Goal: Information Seeking & Learning: Learn about a topic

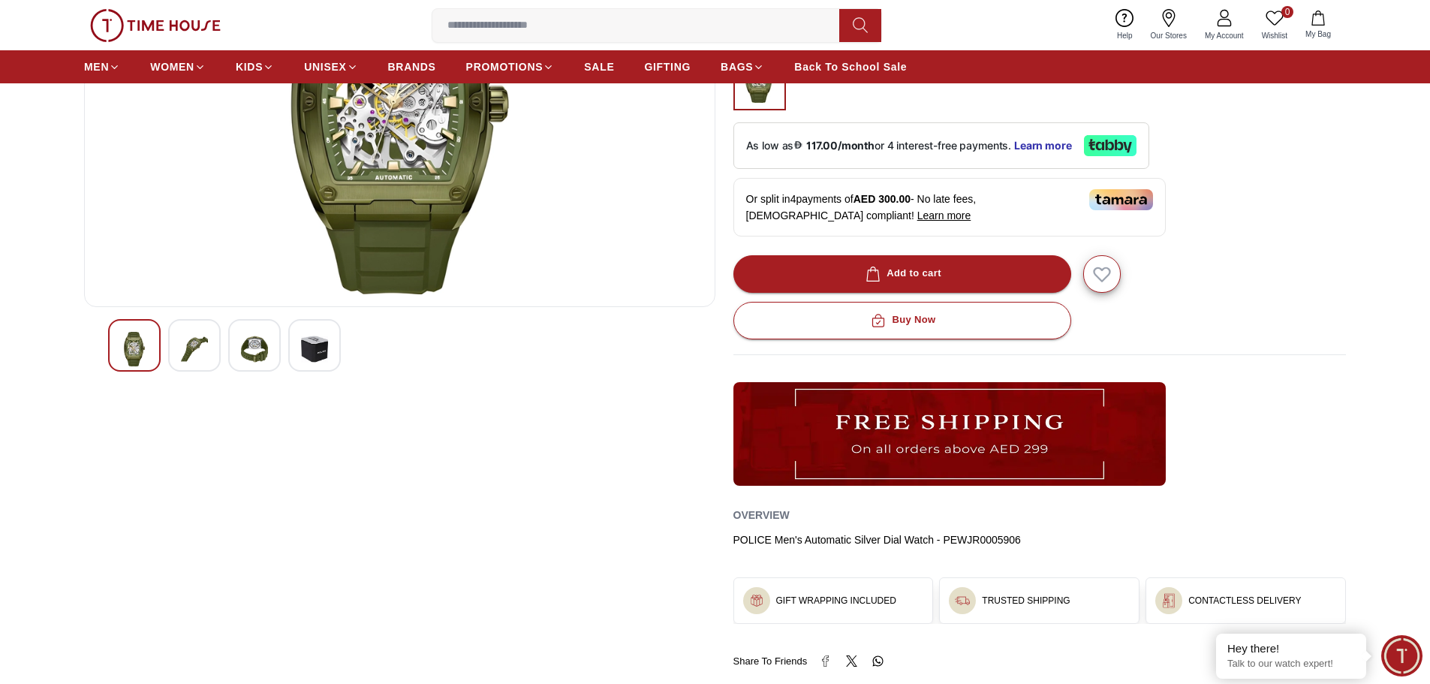
scroll to position [75, 0]
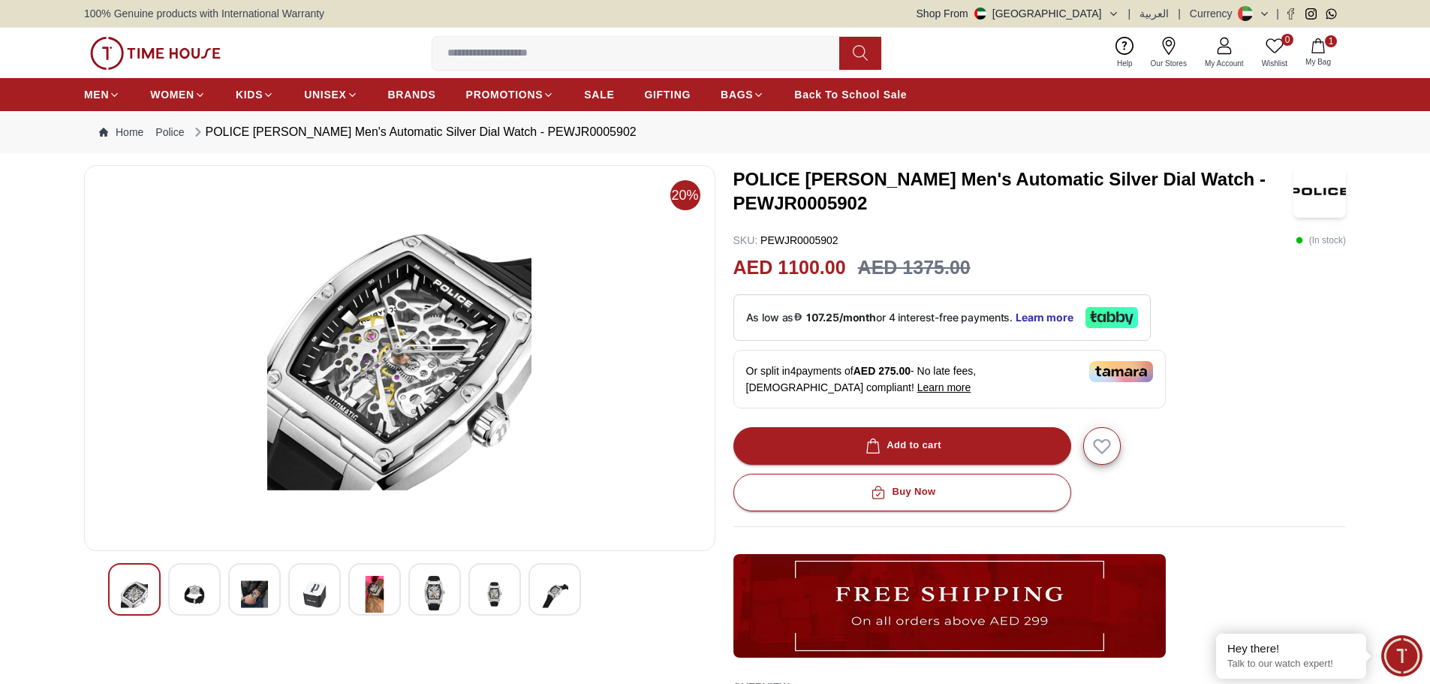
click at [195, 587] on img at bounding box center [194, 594] width 27 height 37
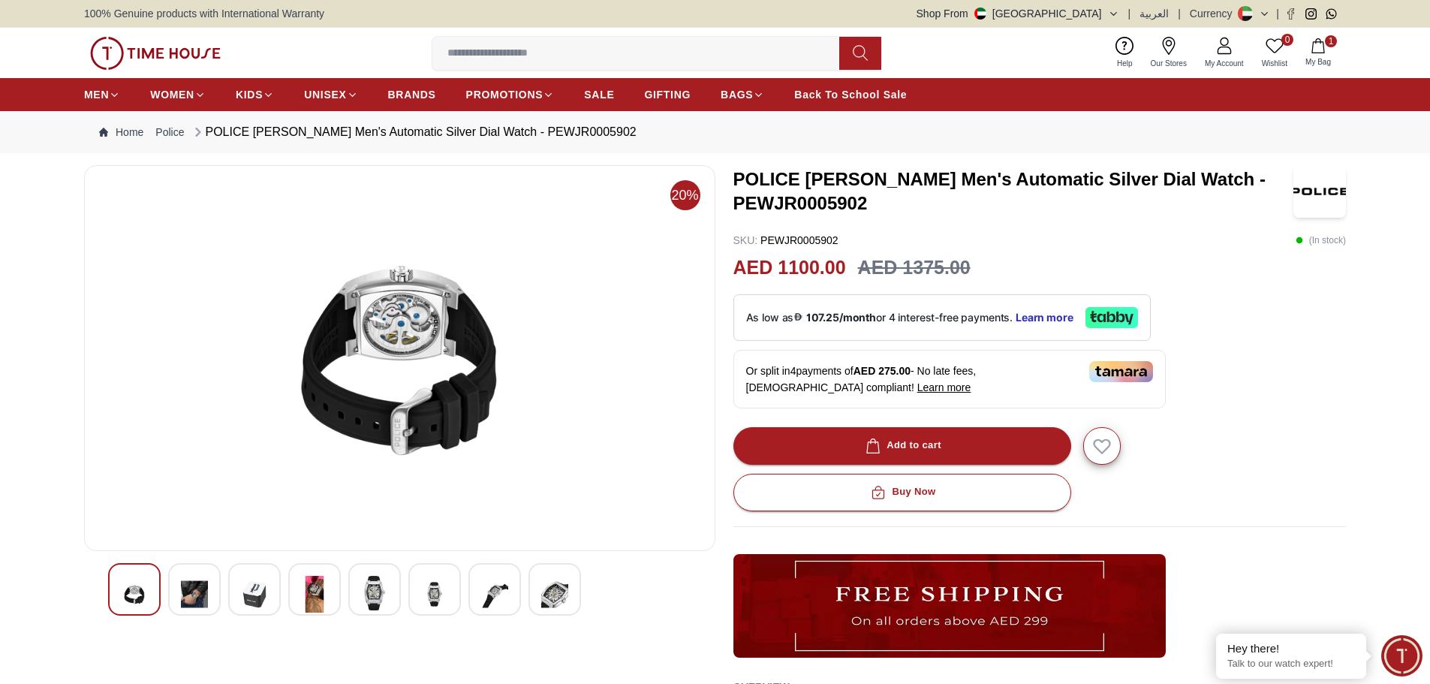
click at [203, 580] on img at bounding box center [194, 594] width 27 height 37
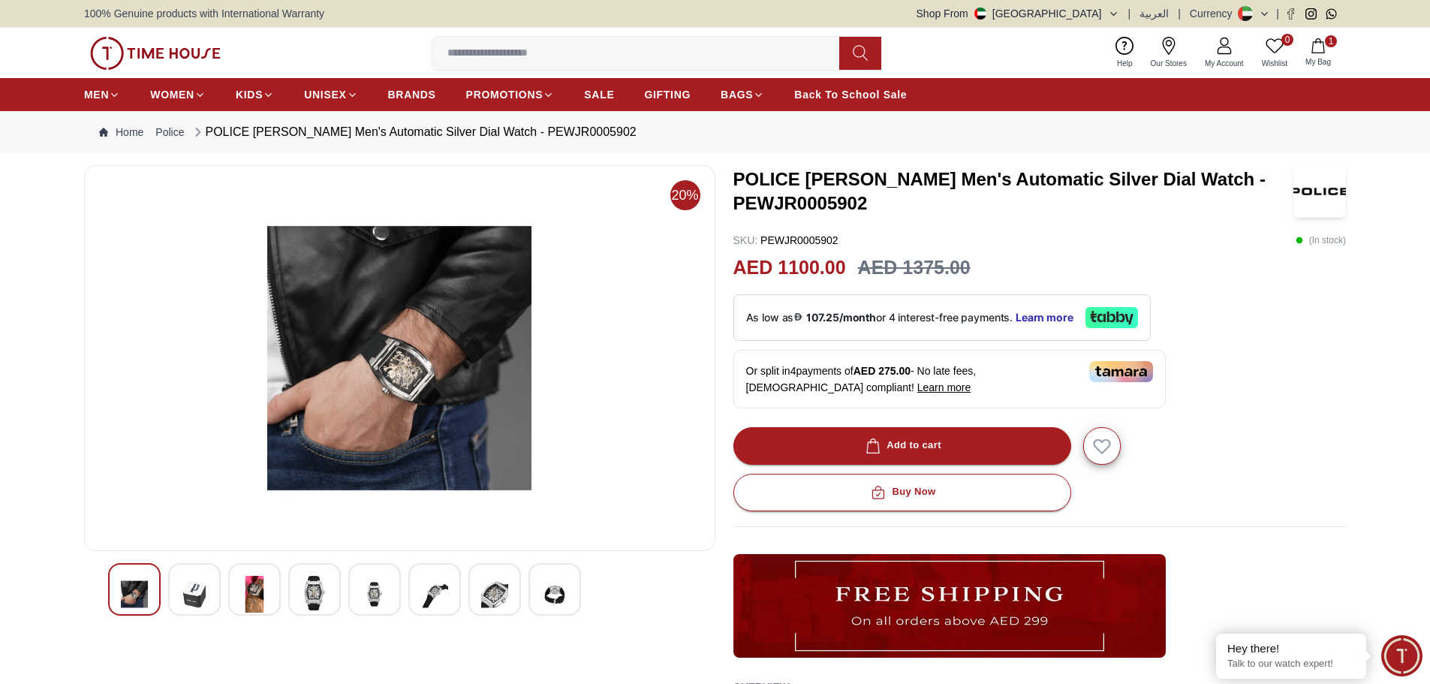
click at [203, 580] on img at bounding box center [194, 594] width 27 height 37
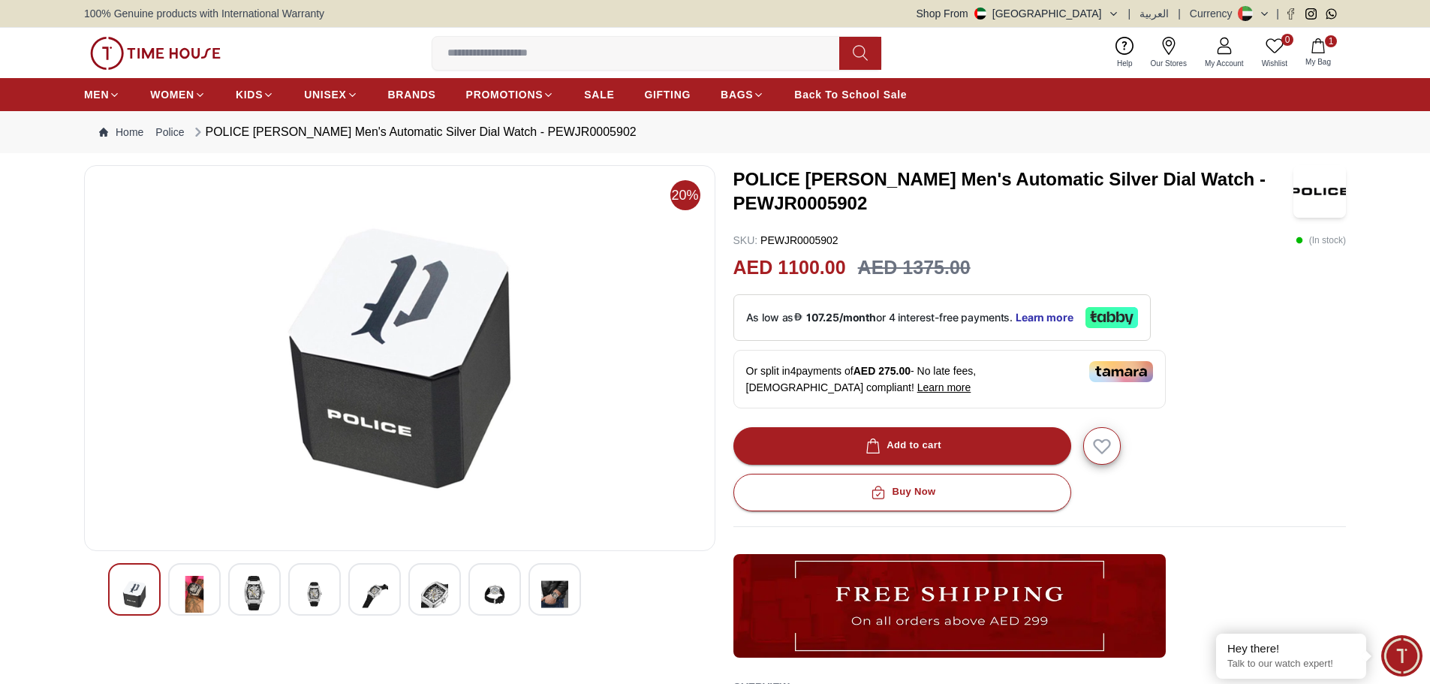
click at [203, 580] on img at bounding box center [194, 594] width 27 height 37
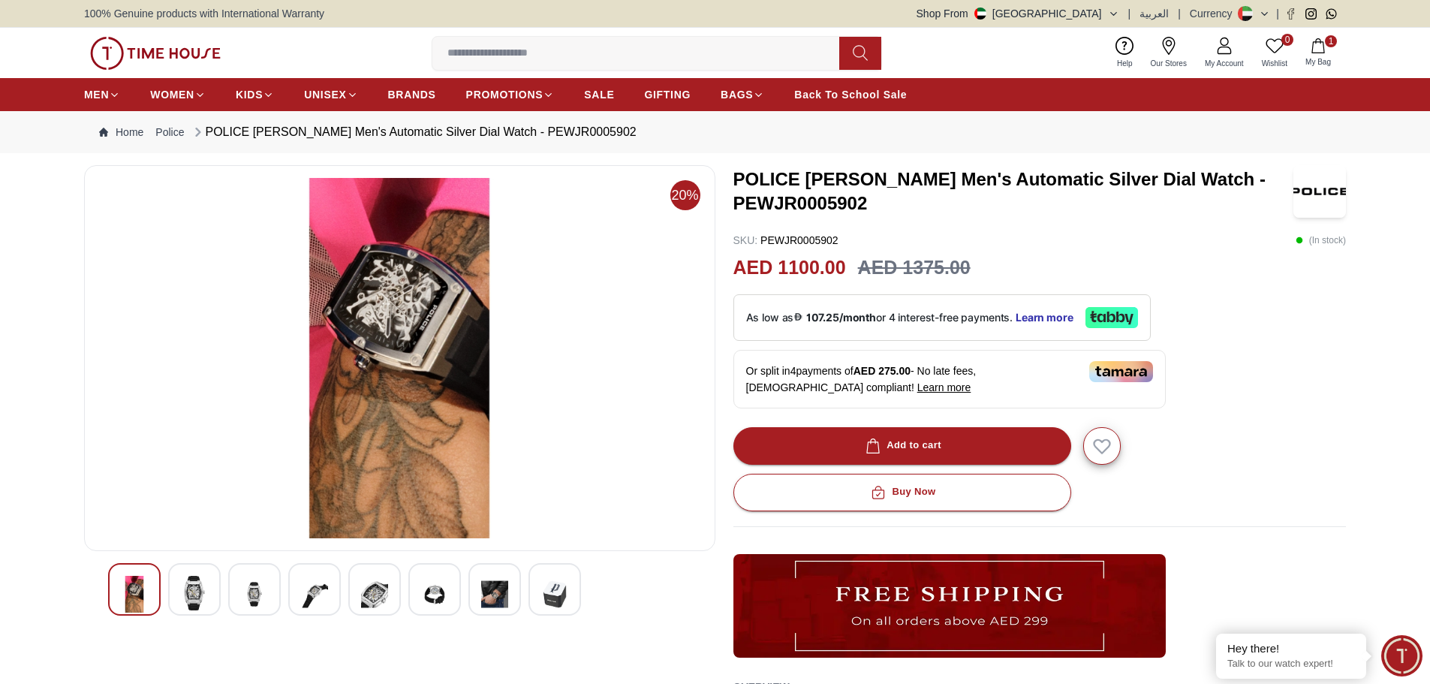
click at [203, 580] on img at bounding box center [194, 593] width 27 height 35
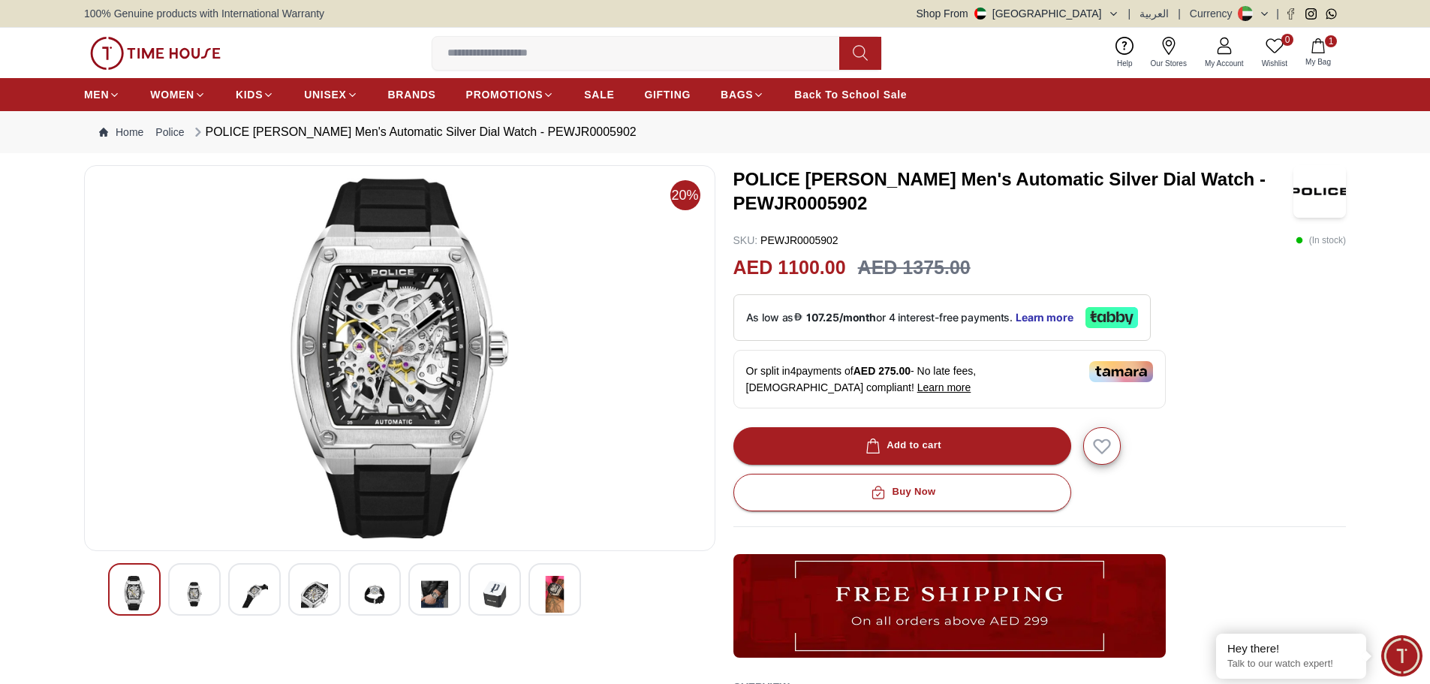
click at [212, 582] on div at bounding box center [194, 589] width 53 height 53
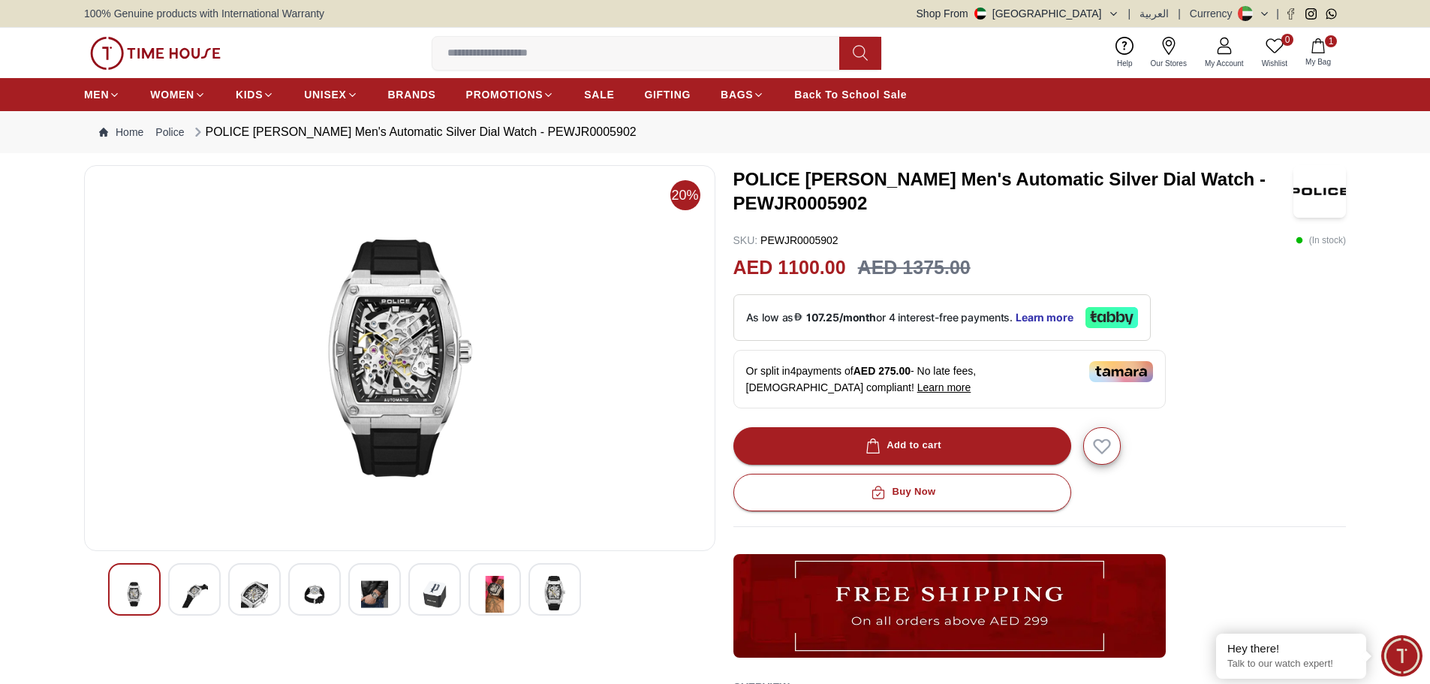
click at [212, 582] on div at bounding box center [194, 589] width 53 height 53
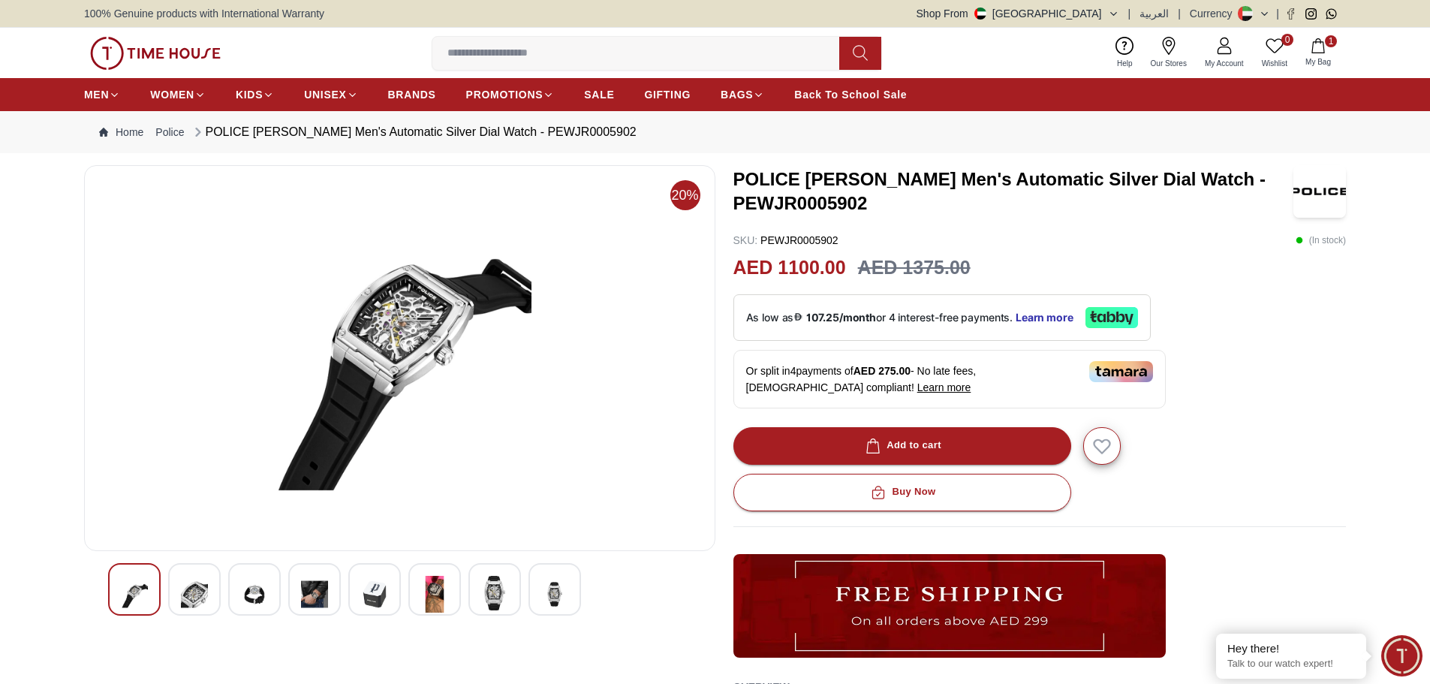
click at [212, 582] on div at bounding box center [194, 589] width 53 height 53
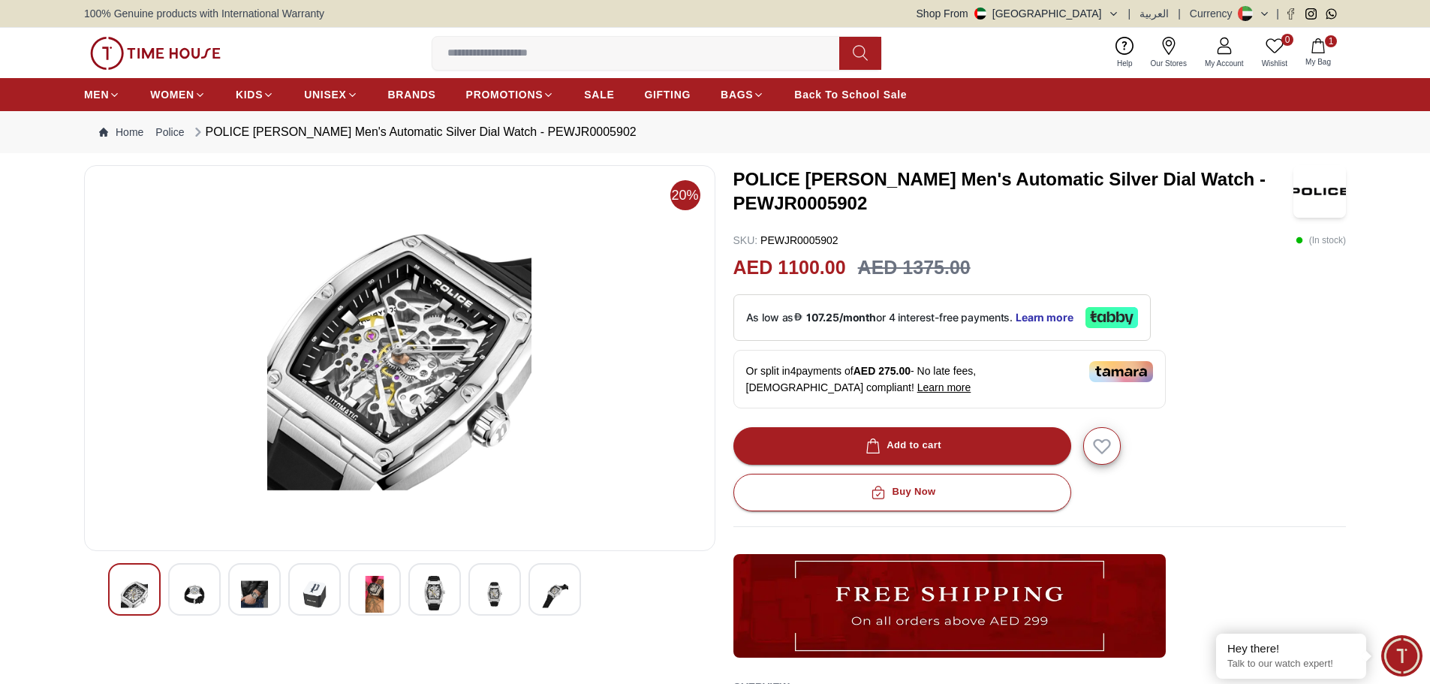
click at [212, 582] on div at bounding box center [194, 589] width 53 height 53
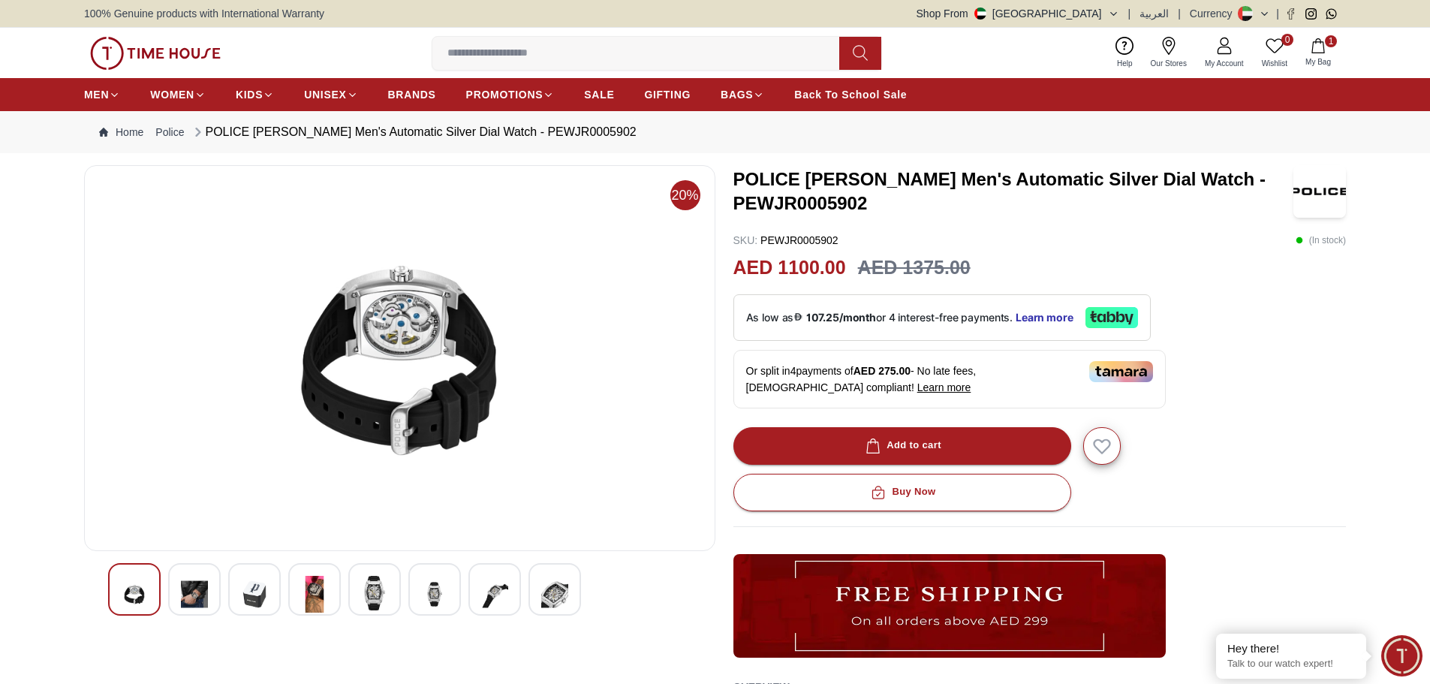
click at [212, 582] on div at bounding box center [194, 589] width 53 height 53
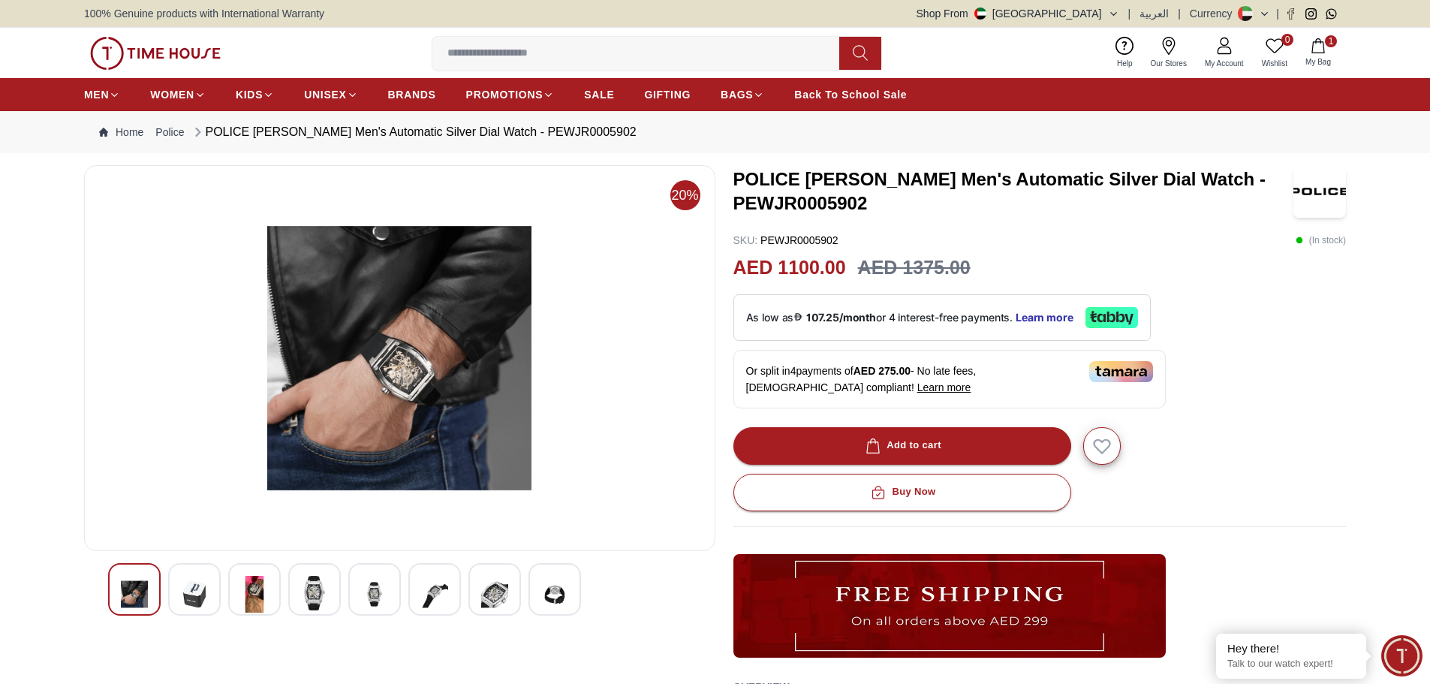
click at [212, 582] on div at bounding box center [194, 589] width 53 height 53
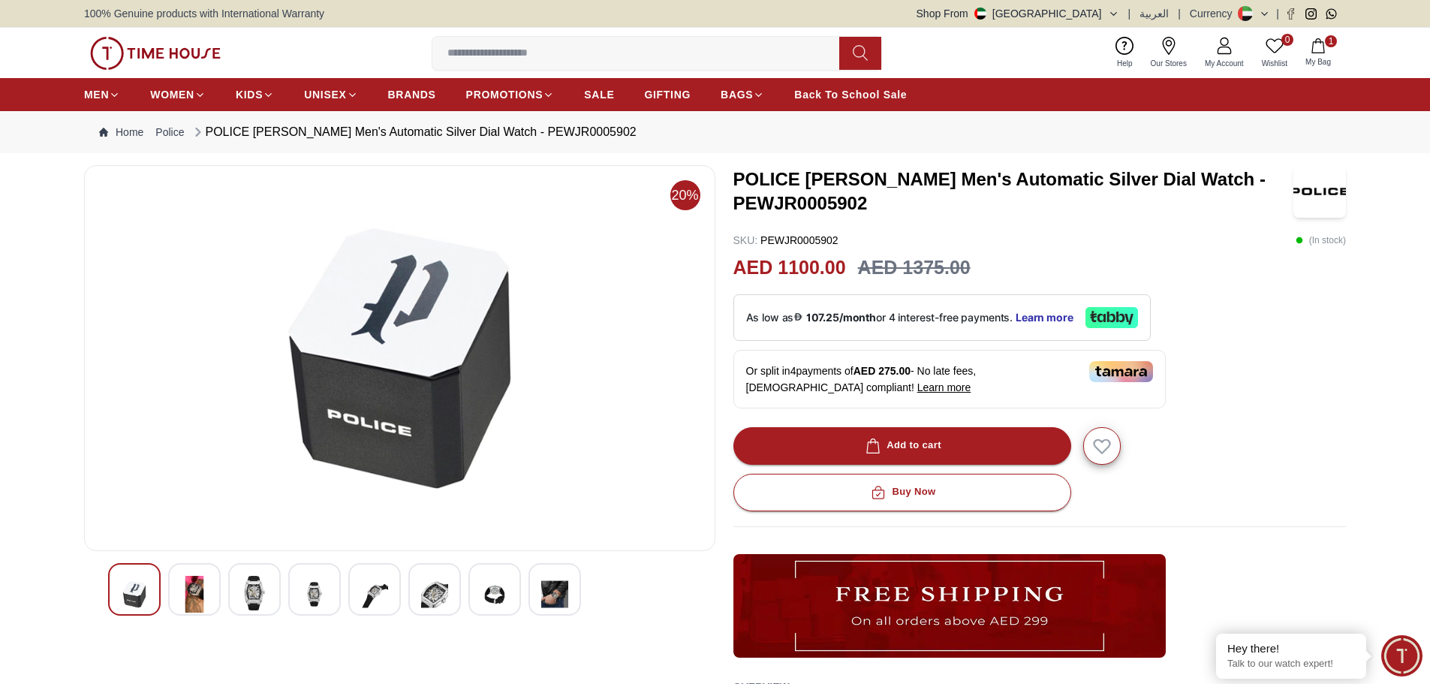
click at [206, 586] on img at bounding box center [194, 594] width 27 height 37
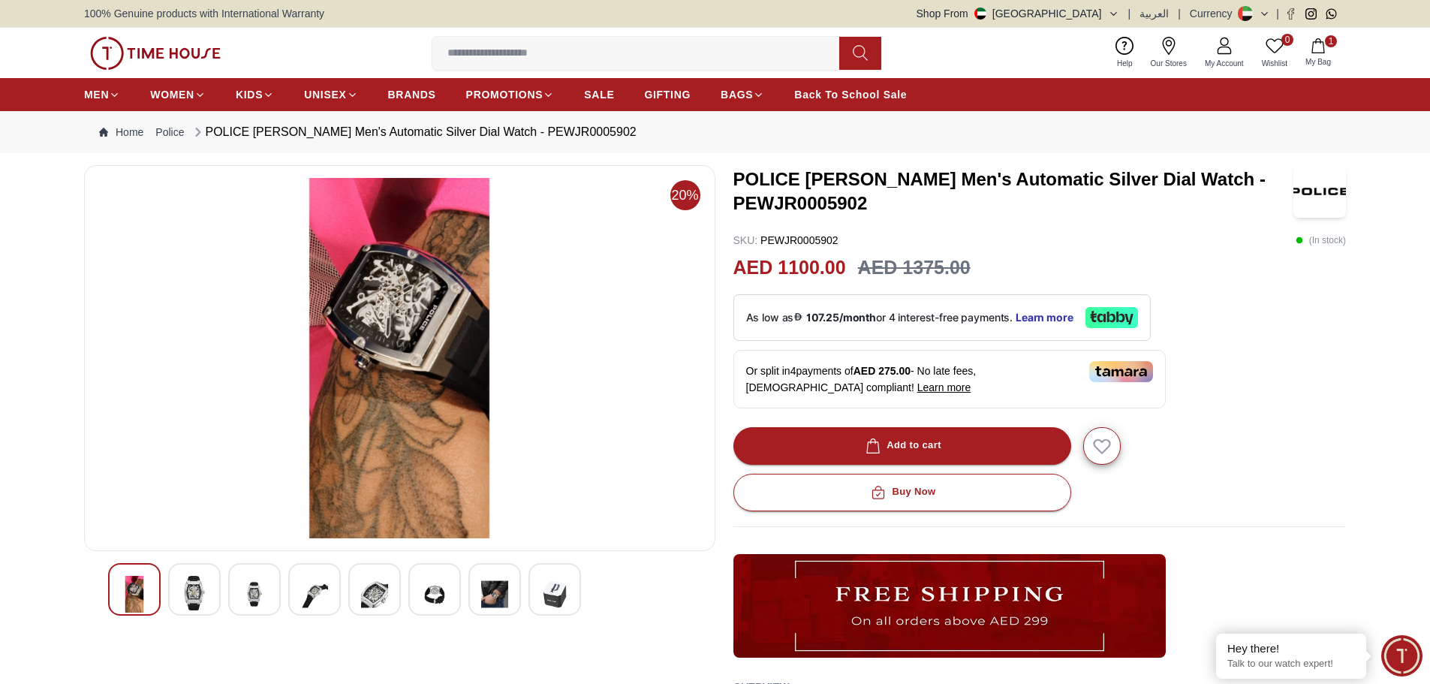
click at [230, 589] on div at bounding box center [254, 589] width 53 height 53
